Goal: Task Accomplishment & Management: Complete application form

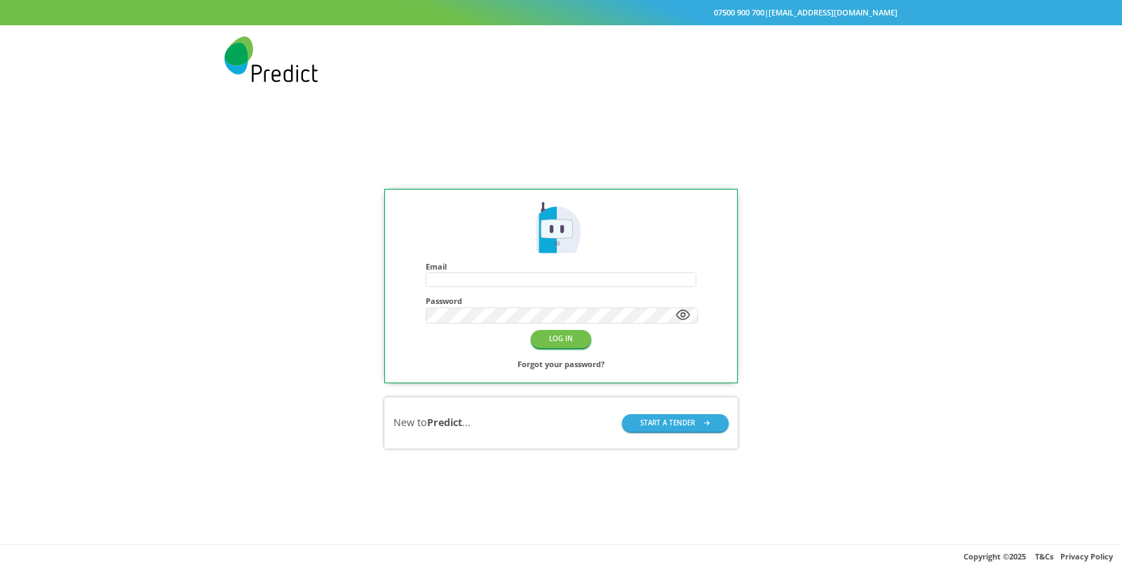
type input "**********"
click at [677, 76] on div at bounding box center [560, 59] width 673 height 46
click at [558, 333] on button "LOG IN" at bounding box center [561, 339] width 60 height 18
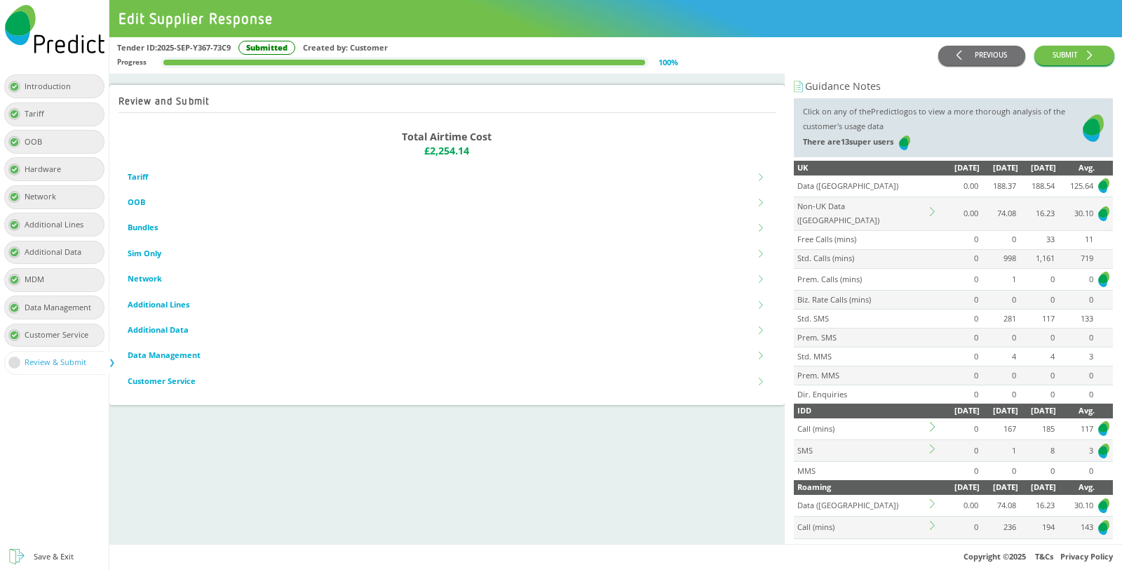
click at [26, 107] on div "Tariff" at bounding box center [39, 114] width 29 height 15
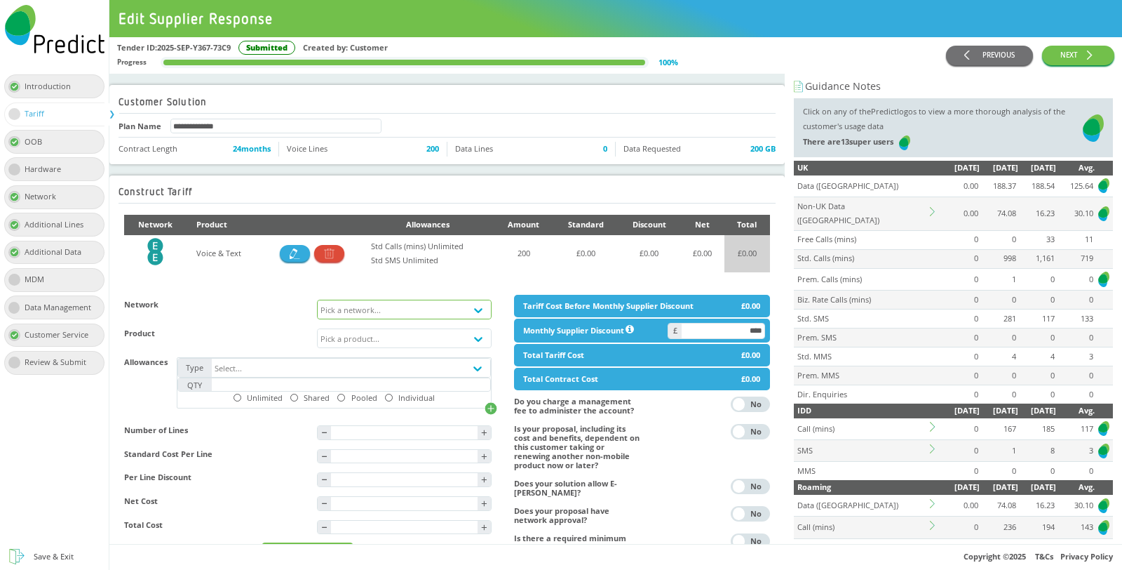
click at [442, 309] on div "Pick a network..." at bounding box center [392, 309] width 148 height 18
click at [383, 302] on div "Pick a network..." at bounding box center [392, 309] width 148 height 18
